Goal: Task Accomplishment & Management: Complete application form

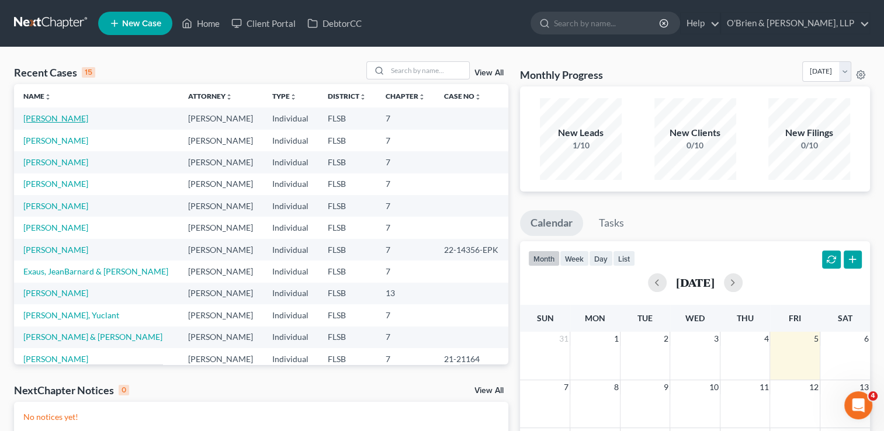
click at [50, 117] on link "[PERSON_NAME]" at bounding box center [55, 118] width 65 height 10
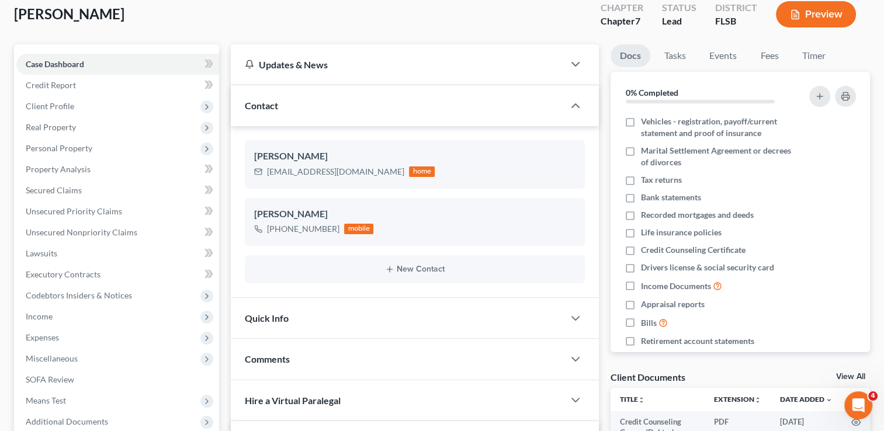
scroll to position [65, 0]
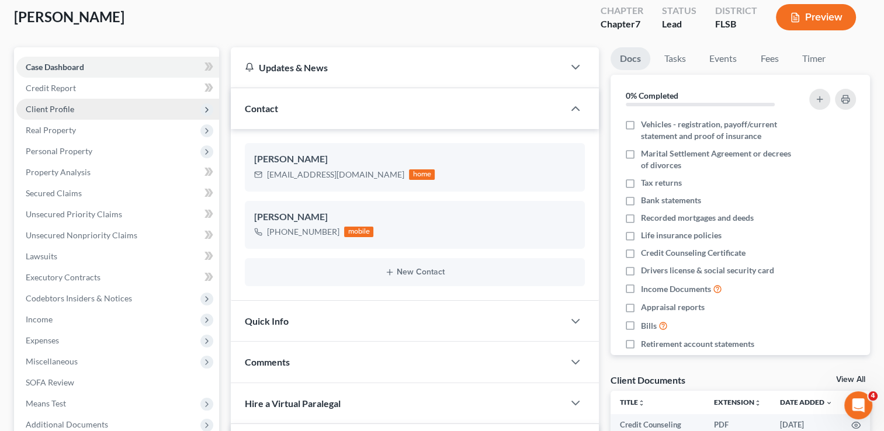
click at [112, 109] on span "Client Profile" at bounding box center [117, 109] width 203 height 21
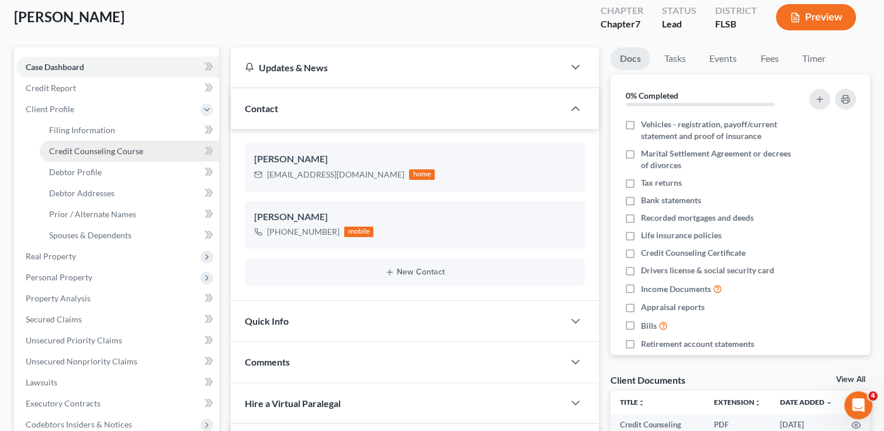
click at [121, 154] on span "Credit Counseling Course" at bounding box center [96, 151] width 94 height 10
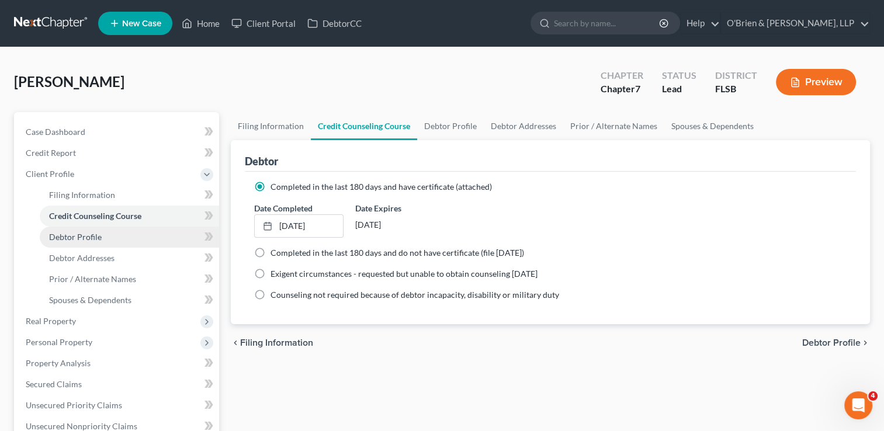
click at [86, 242] on link "Debtor Profile" at bounding box center [129, 237] width 179 height 21
select select "0"
